Goal: Information Seeking & Learning: Find contact information

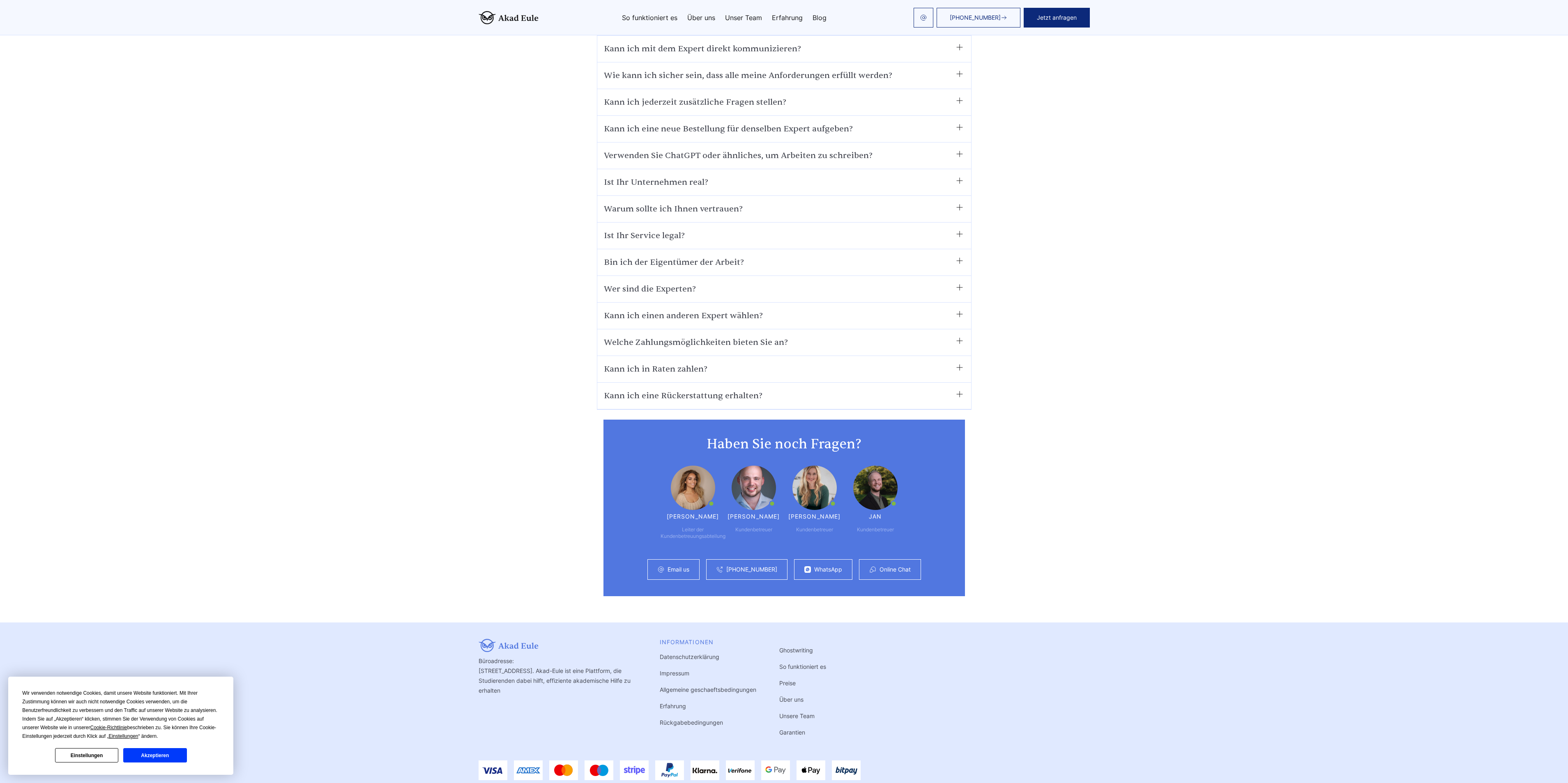
click at [669, 670] on link "Impressum" at bounding box center [674, 673] width 30 height 7
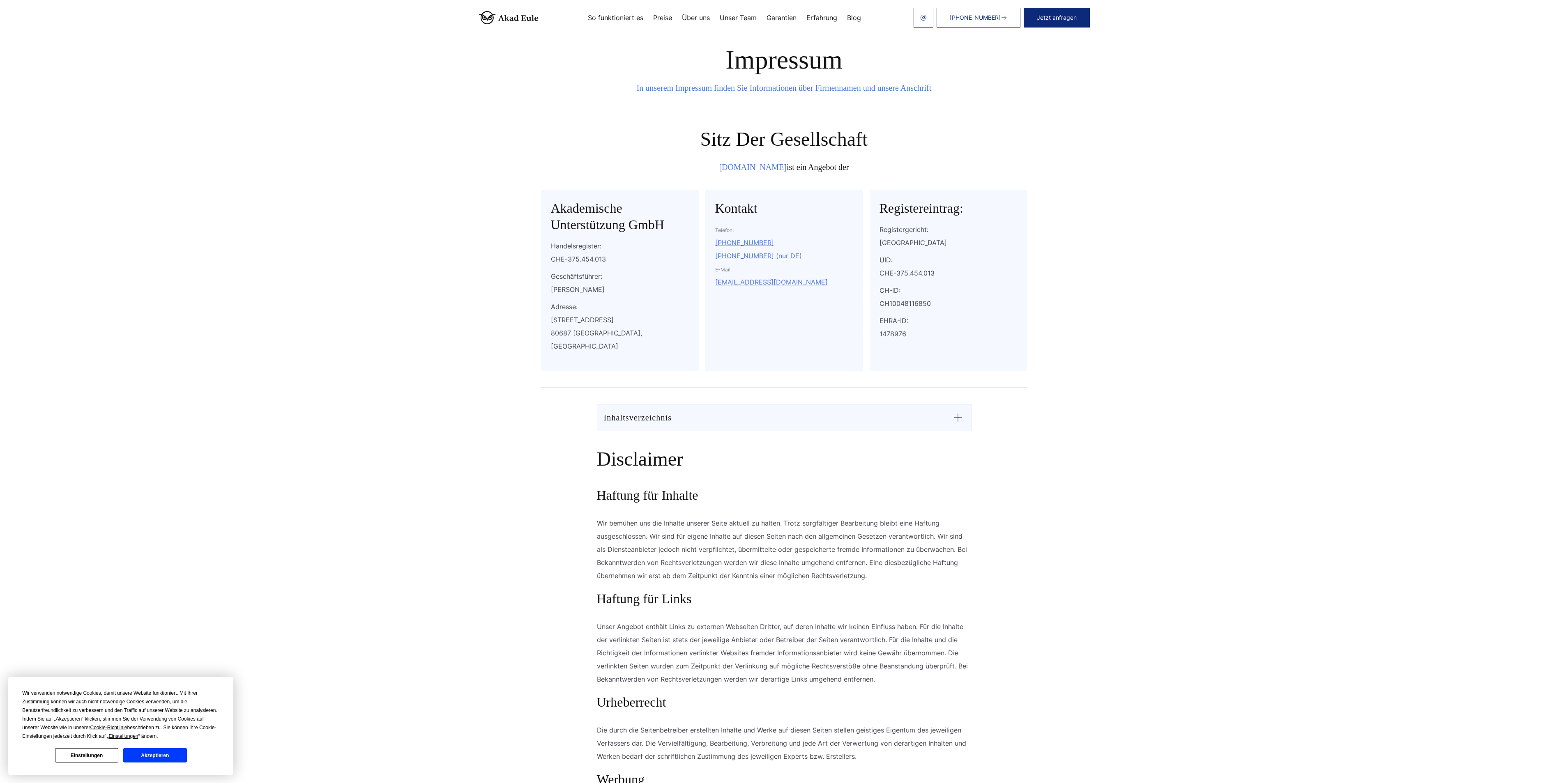
click at [142, 753] on button "Akzeptieren" at bounding box center [155, 756] width 63 height 15
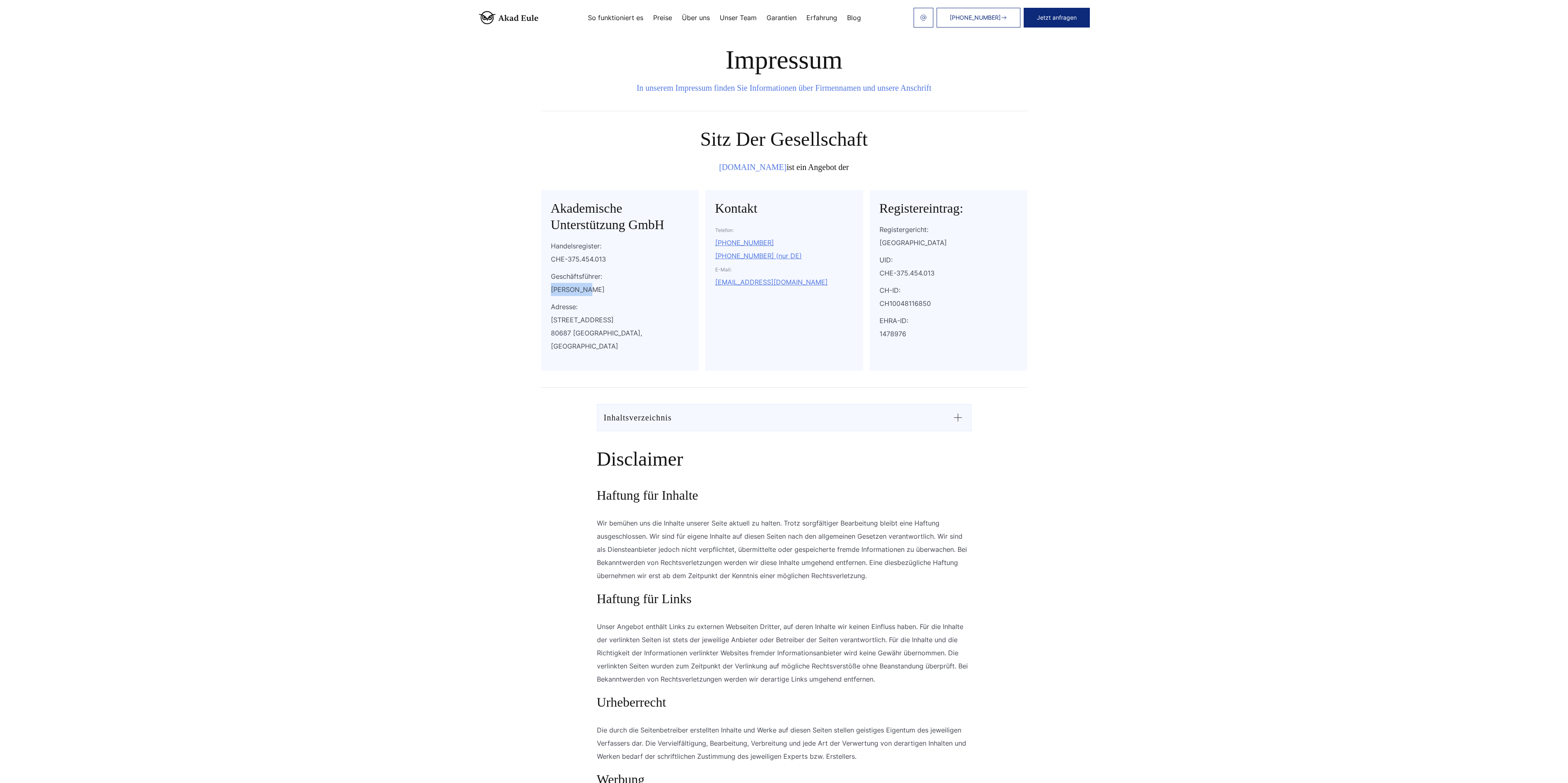
drag, startPoint x: 587, startPoint y: 288, endPoint x: 551, endPoint y: 288, distance: 36.0
click at [551, 288] on div "Eugen Nutz" at bounding box center [620, 290] width 138 height 13
copy div "Eugen Nutz"
click at [621, 289] on div "Eugen Nutz" at bounding box center [620, 290] width 138 height 13
